Goal: Task Accomplishment & Management: Use online tool/utility

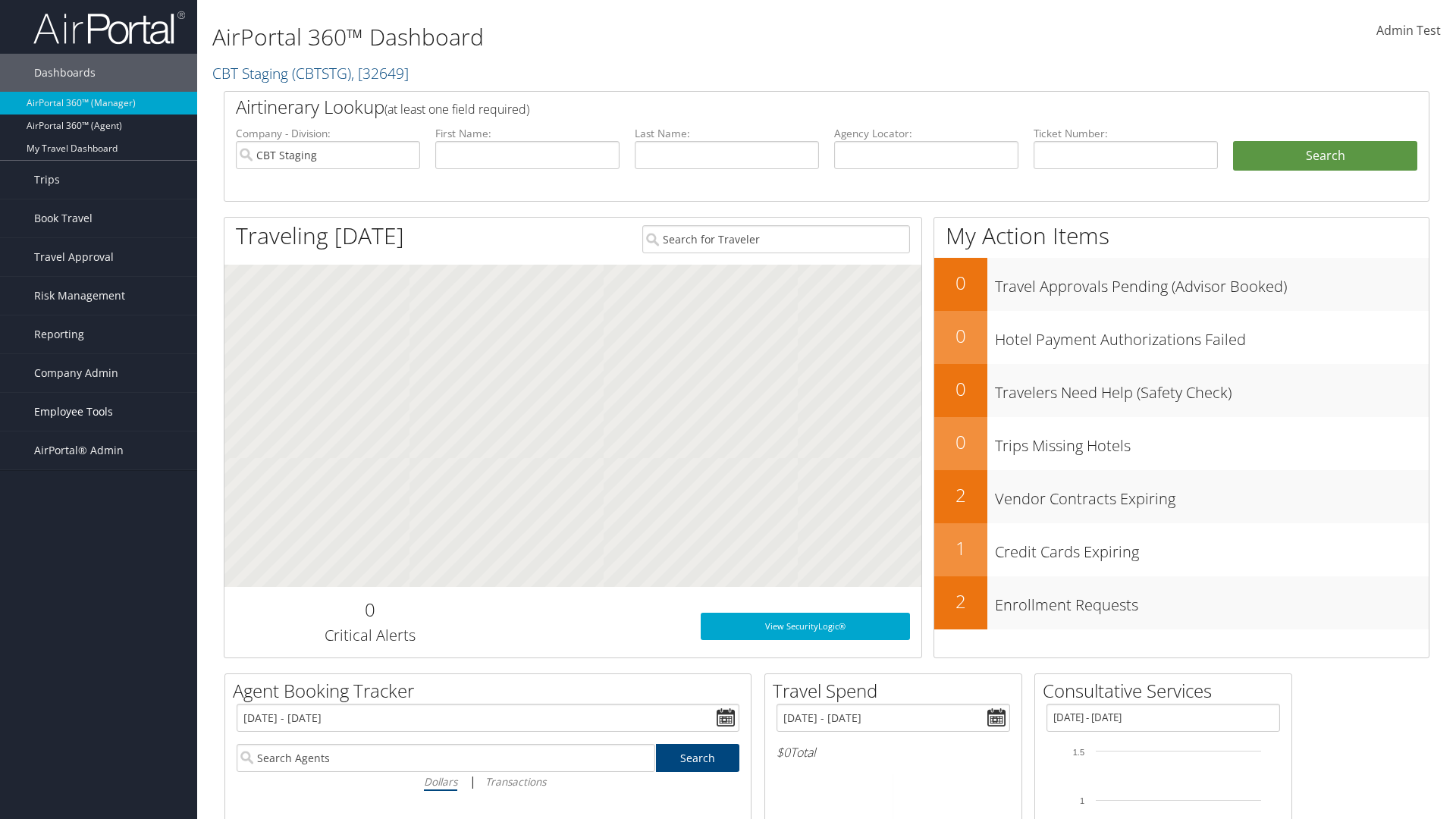
click at [98, 412] on span "Employee Tools" at bounding box center [73, 411] width 79 height 38
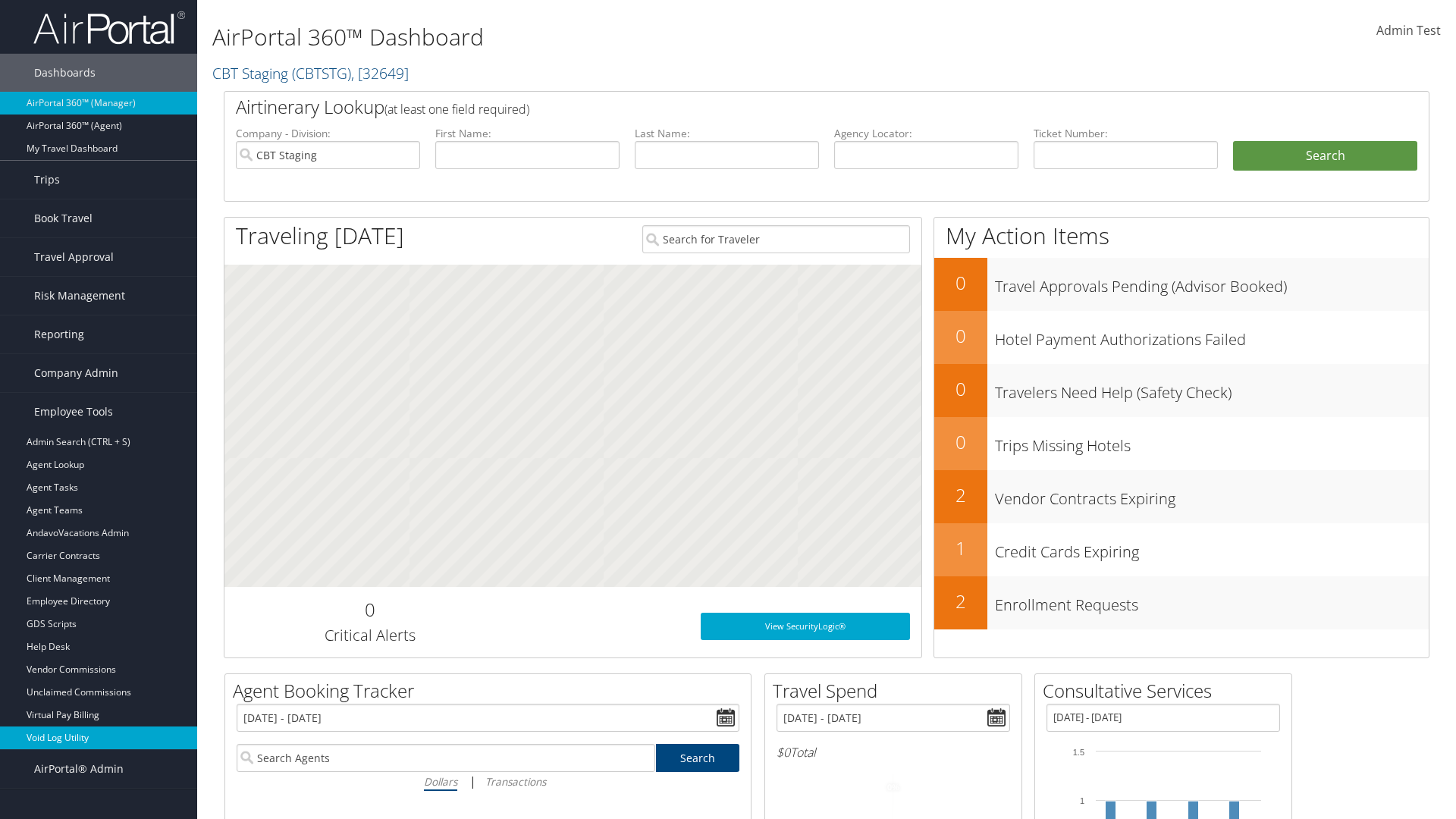
click at [98, 737] on link "Void Log Utility" at bounding box center [98, 736] width 197 height 22
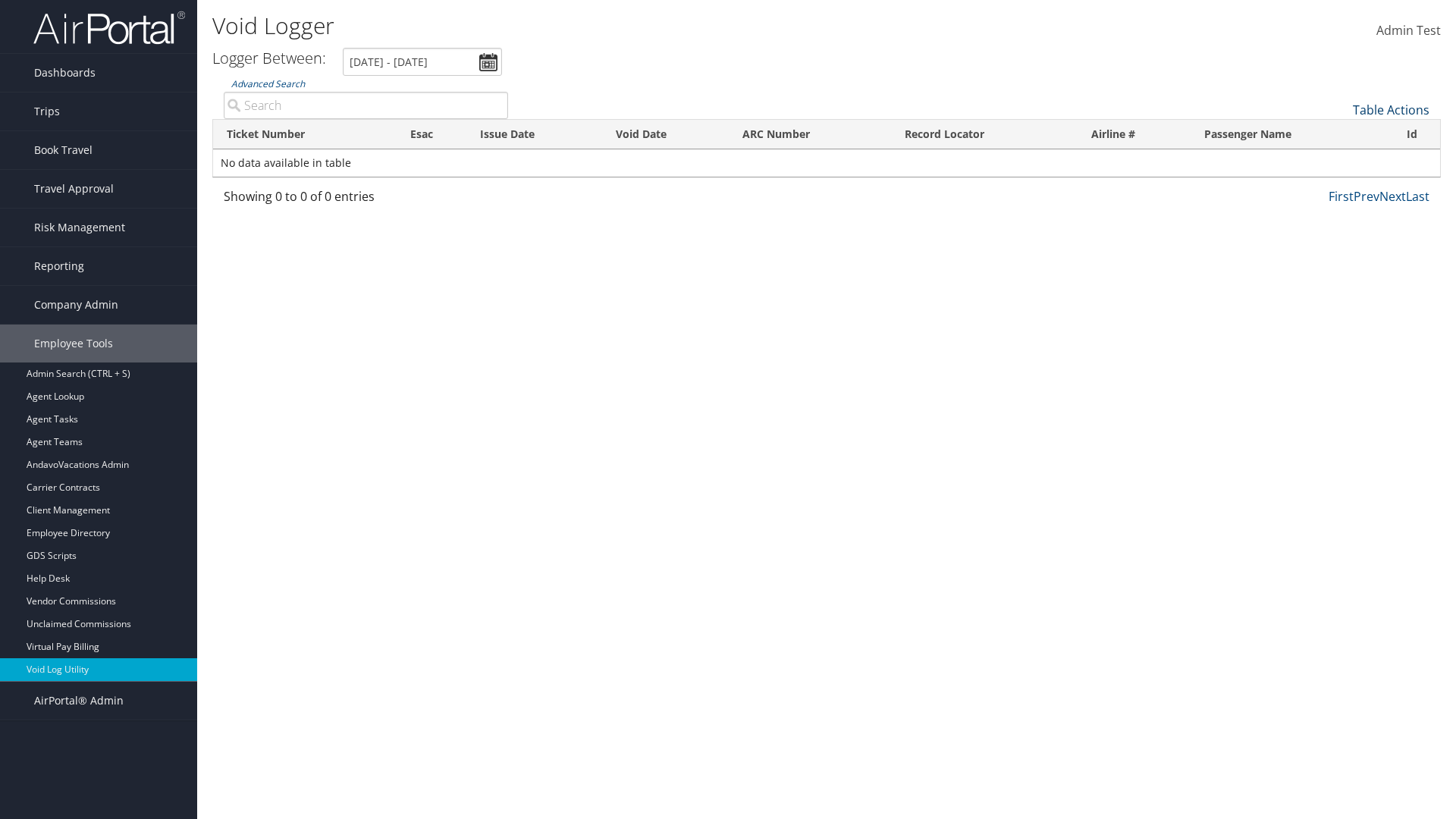
click at [1391, 110] on link "Table Actions" at bounding box center [1391, 110] width 77 height 17
click at [1340, 133] on link "Export as CSV" at bounding box center [1339, 133] width 199 height 26
click at [1391, 110] on link "Table Actions" at bounding box center [1391, 110] width 77 height 17
click at [1340, 147] on link "Column Visibility" at bounding box center [1339, 147] width 199 height 26
click at [1340, 135] on link "Ticket Number" at bounding box center [1339, 135] width 199 height 26
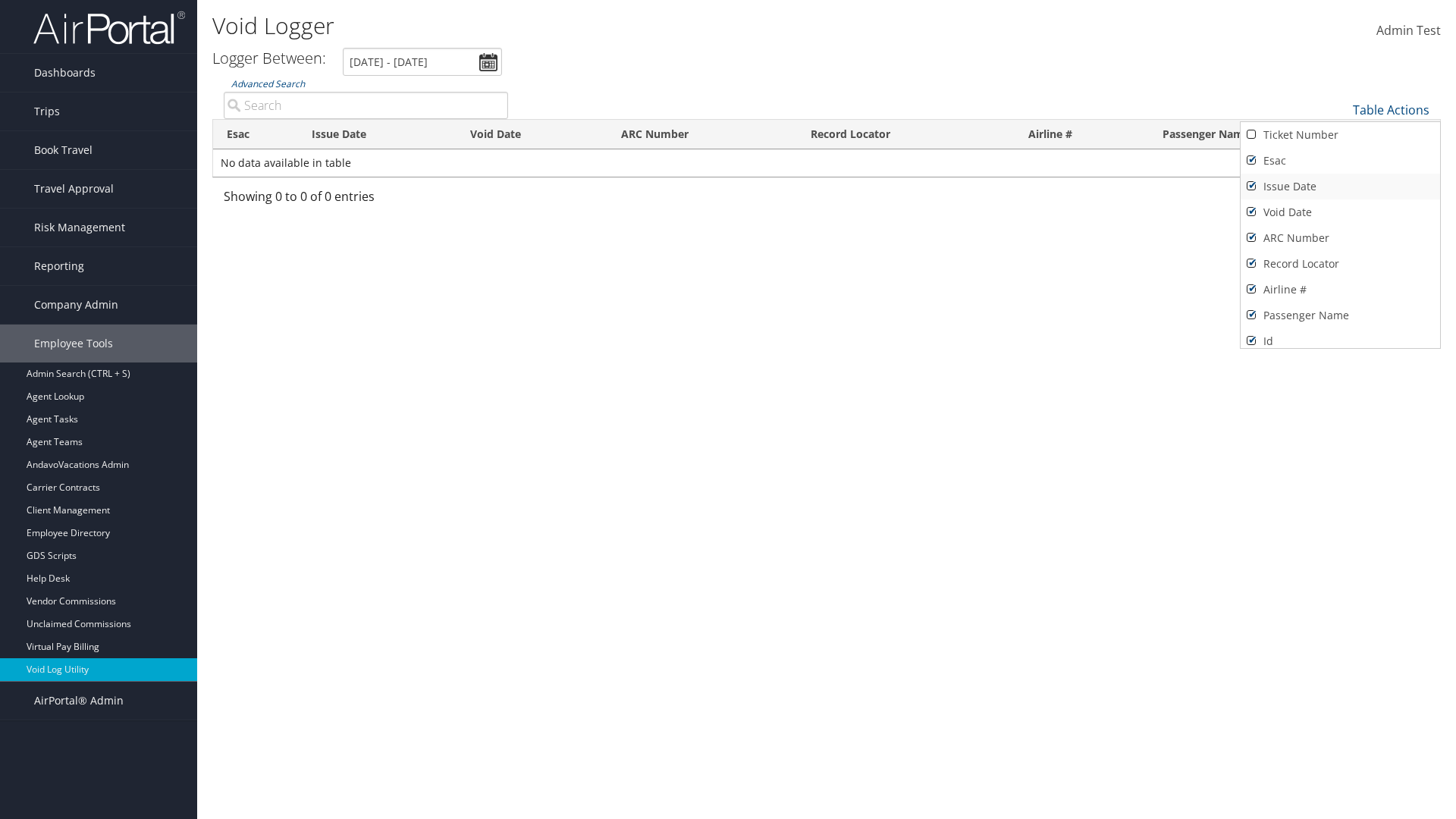
click at [1340, 187] on link "Issue Date" at bounding box center [1339, 187] width 199 height 26
click at [1340, 160] on link "Esac" at bounding box center [1339, 160] width 199 height 26
click at [1340, 212] on link "Void Date" at bounding box center [1339, 212] width 199 height 26
click at [1340, 238] on link "ARC Number" at bounding box center [1339, 238] width 199 height 26
click at [1340, 263] on link "Record Locator" at bounding box center [1339, 263] width 199 height 26
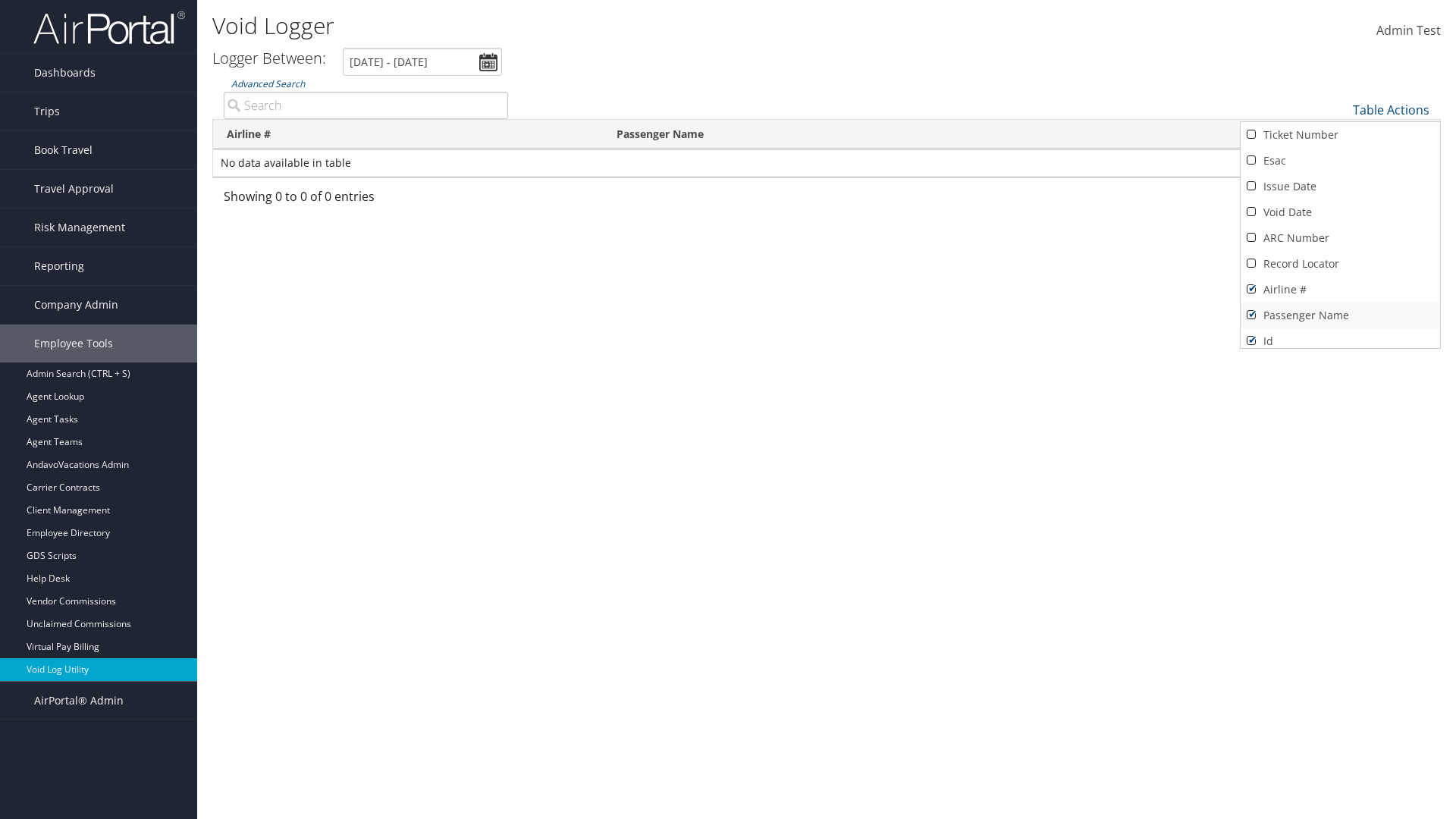
click at [1340, 290] on link "Airline #" at bounding box center [1339, 290] width 199 height 26
click at [1340, 316] on link "Passenger Name" at bounding box center [1339, 315] width 199 height 26
click at [728, 409] on div at bounding box center [728, 409] width 1456 height 819
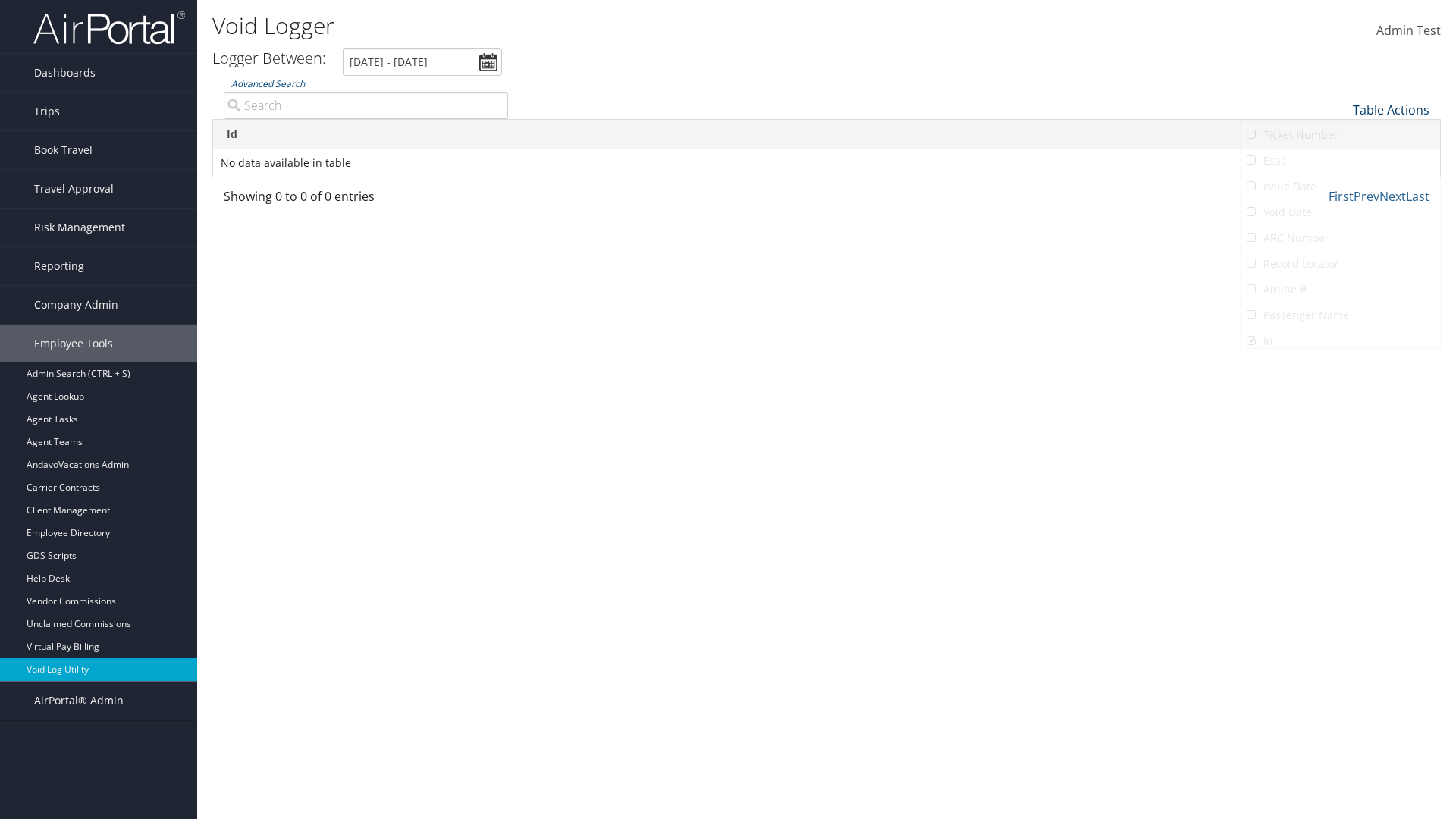
click at [1391, 110] on link "Table Actions" at bounding box center [1391, 110] width 77 height 17
click at [1340, 135] on link "Ticket Number" at bounding box center [1339, 135] width 199 height 26
click at [1340, 187] on link "Issue Date" at bounding box center [1339, 187] width 199 height 26
click at [1340, 160] on link "Esac" at bounding box center [1339, 160] width 199 height 26
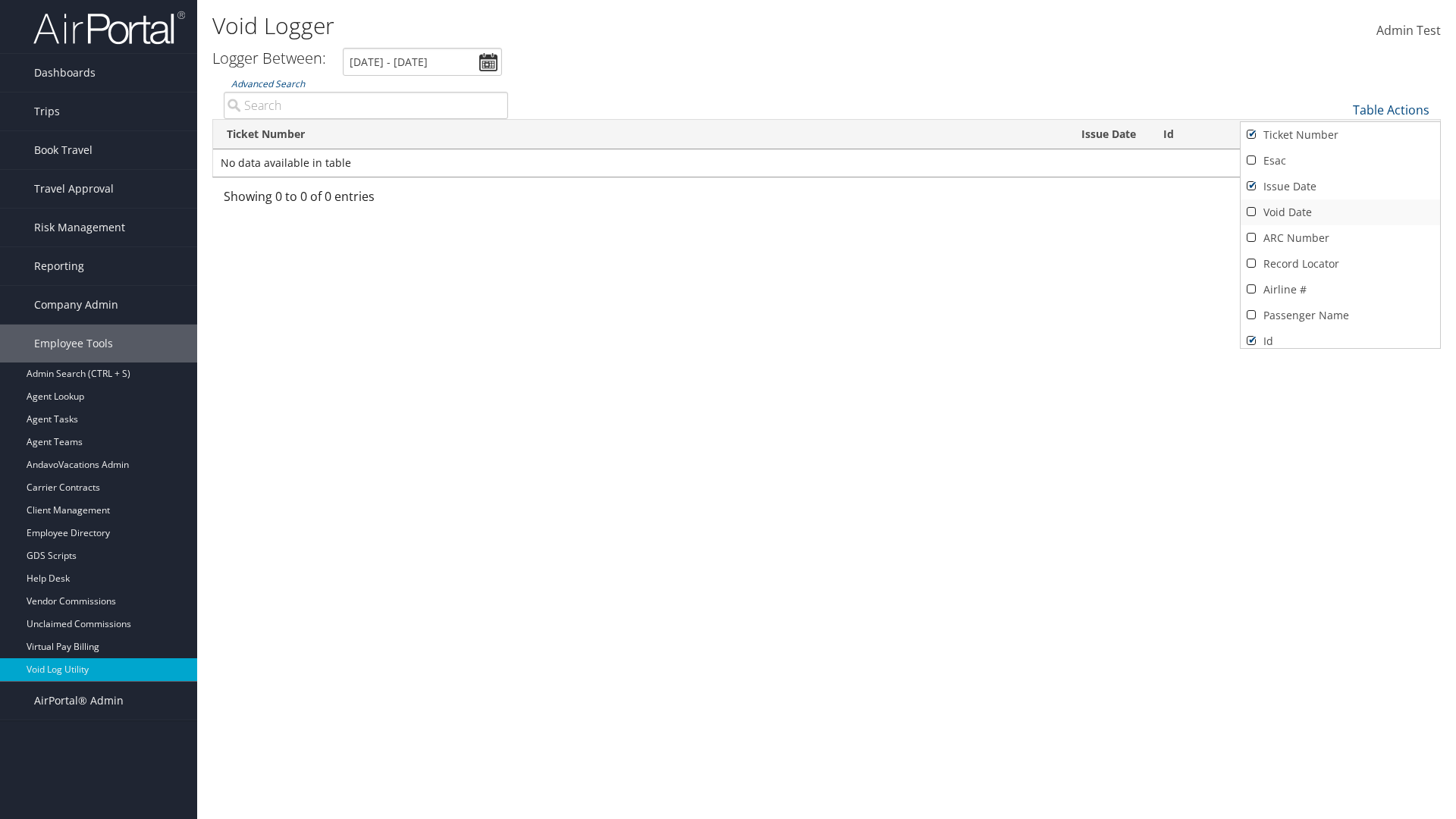
click at [1340, 212] on link "Void Date" at bounding box center [1339, 212] width 199 height 26
click at [1340, 238] on link "ARC Number" at bounding box center [1339, 238] width 199 height 26
click at [1340, 263] on link "Record Locator" at bounding box center [1339, 263] width 199 height 26
click at [1340, 290] on link "Airline #" at bounding box center [1339, 290] width 199 height 26
click at [1340, 316] on link "Passenger Name" at bounding box center [1339, 315] width 199 height 26
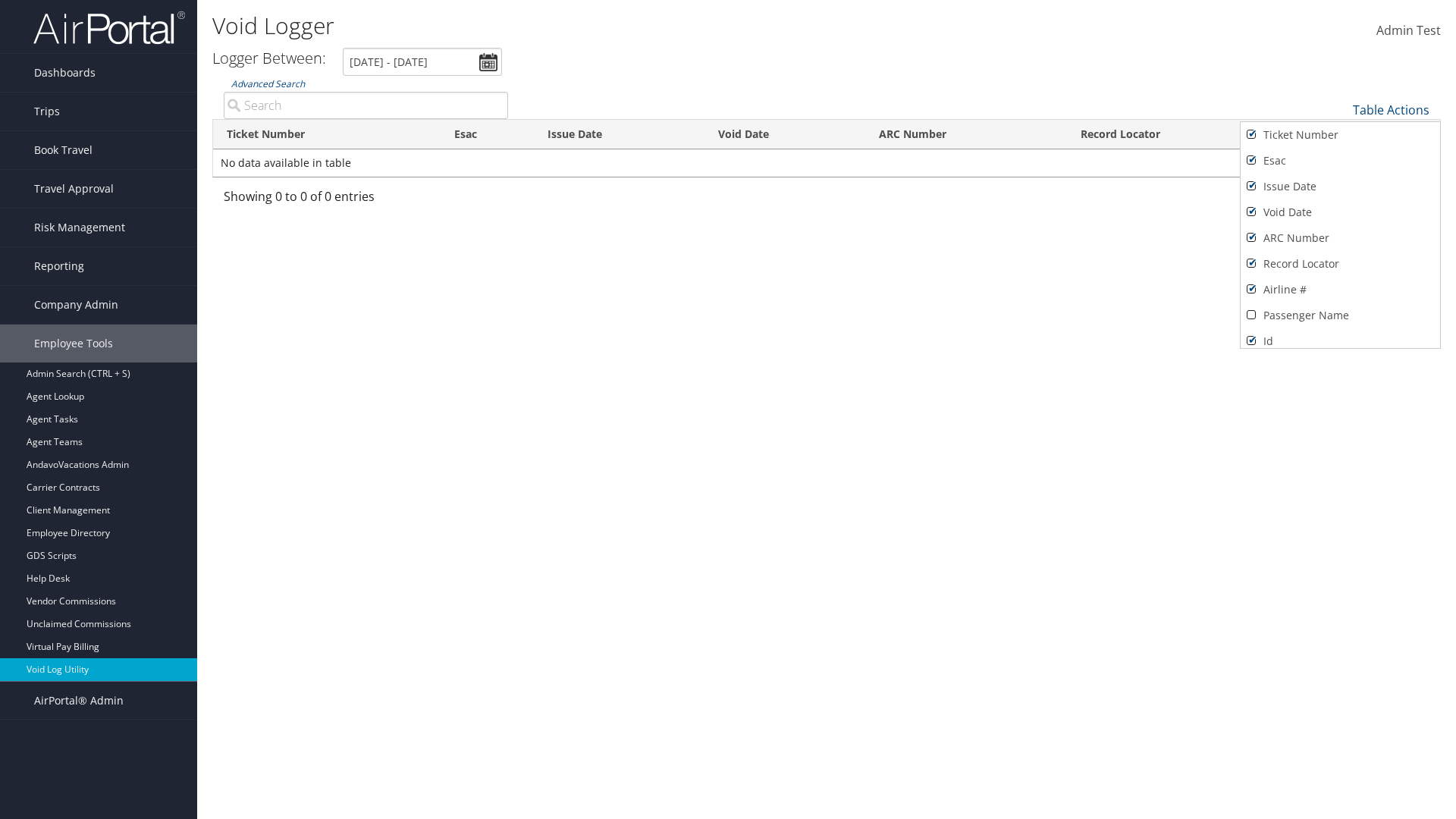
click at [728, 409] on div at bounding box center [728, 409] width 1456 height 819
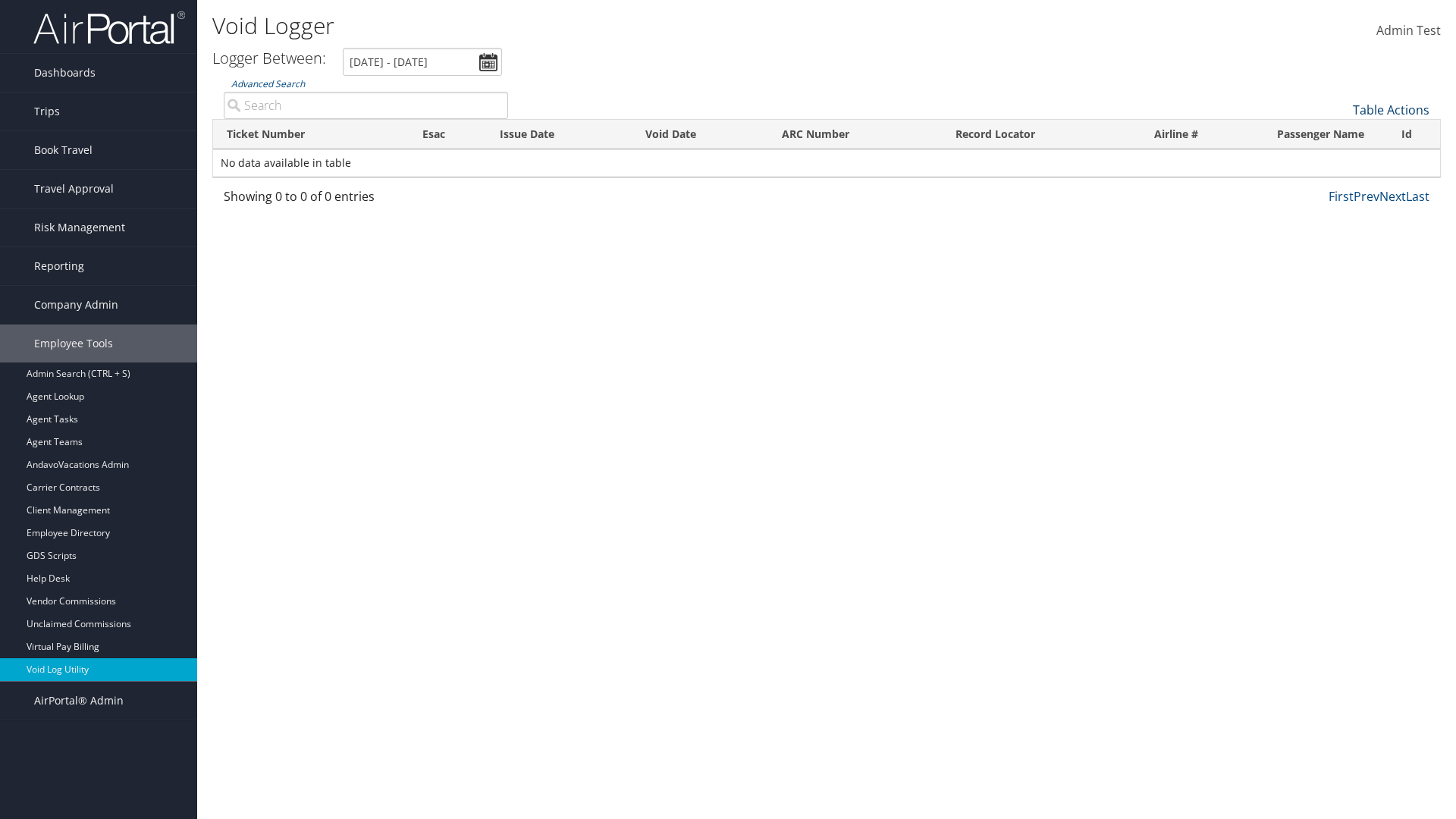
click at [1391, 110] on link "Table Actions" at bounding box center [1391, 110] width 77 height 17
click at [1340, 160] on link "25" at bounding box center [1339, 160] width 199 height 26
